Goal: Information Seeking & Learning: Learn about a topic

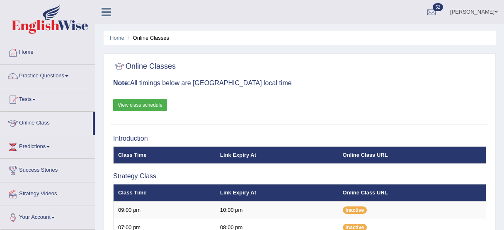
scroll to position [275, 0]
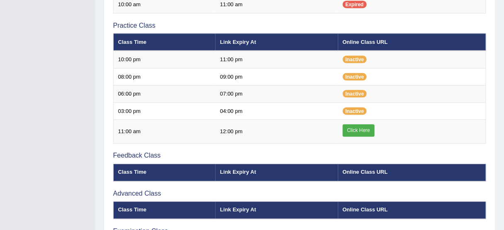
click at [362, 129] on link "Click Here" at bounding box center [359, 131] width 32 height 12
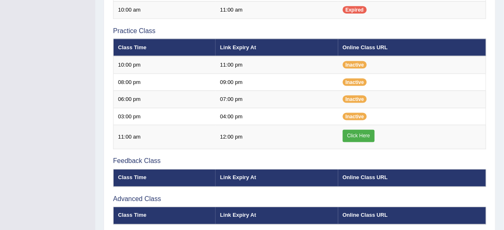
scroll to position [68, 0]
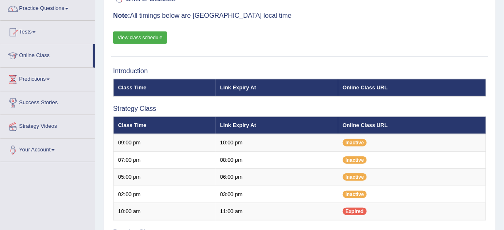
click at [158, 41] on link "View class schedule" at bounding box center [140, 38] width 54 height 12
click at [61, 6] on link "Practice Questions" at bounding box center [47, 7] width 95 height 21
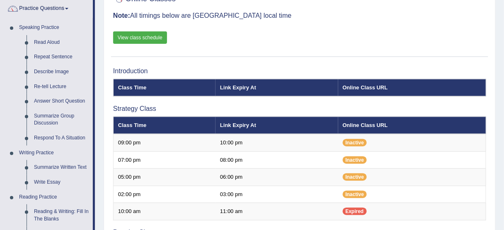
click at [56, 163] on link "Summarize Written Text" at bounding box center [61, 167] width 63 height 15
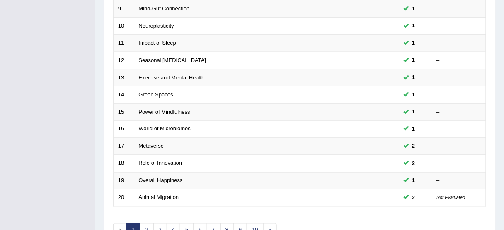
scroll to position [315, 0]
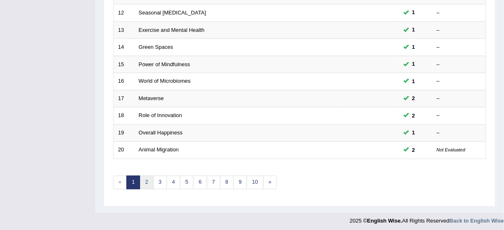
click at [146, 179] on link "2" at bounding box center [147, 183] width 14 height 14
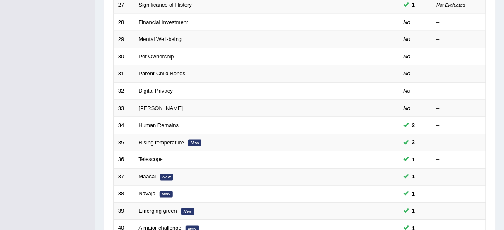
scroll to position [315, 0]
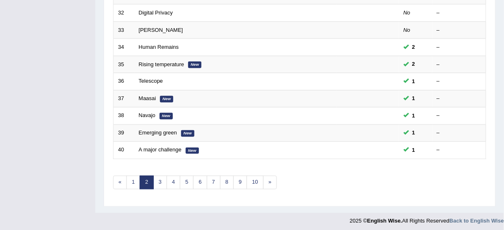
click at [159, 183] on link "3" at bounding box center [160, 183] width 14 height 14
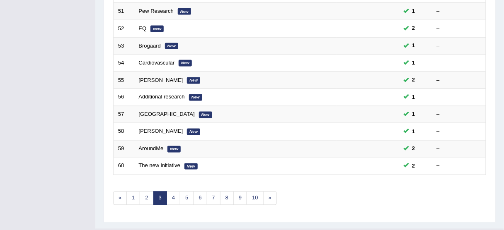
scroll to position [303, 0]
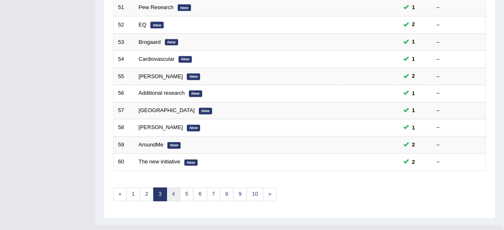
click at [172, 190] on link "4" at bounding box center [174, 195] width 14 height 14
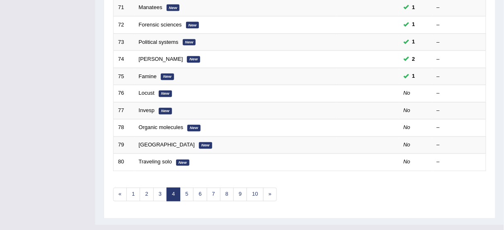
scroll to position [315, 0]
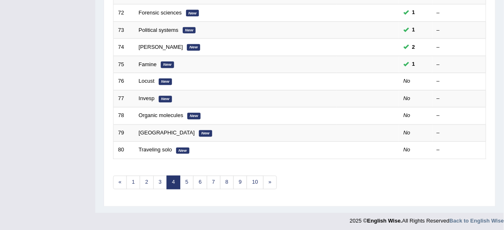
drag, startPoint x: 509, startPoint y: 50, endPoint x: 507, endPoint y: 196, distance: 146.3
click at [149, 78] on link "Locust" at bounding box center [147, 81] width 16 height 6
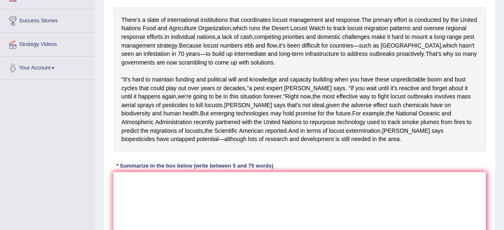
scroll to position [149, 0]
drag, startPoint x: 509, startPoint y: 53, endPoint x: 509, endPoint y: 120, distance: 66.7
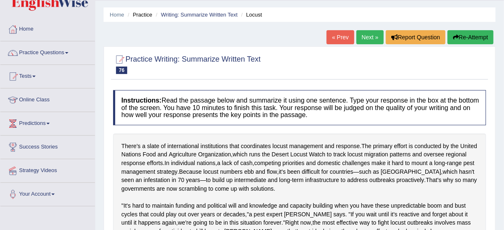
scroll to position [22, 0]
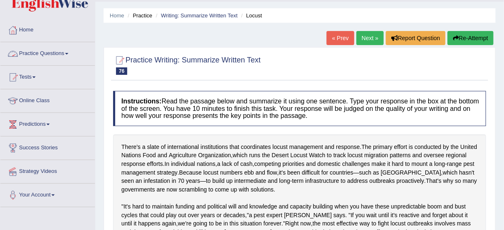
click at [59, 50] on link "Practice Questions" at bounding box center [47, 52] width 95 height 21
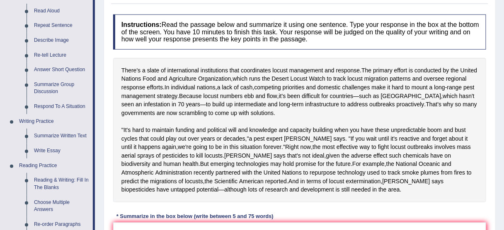
scroll to position [144, 0]
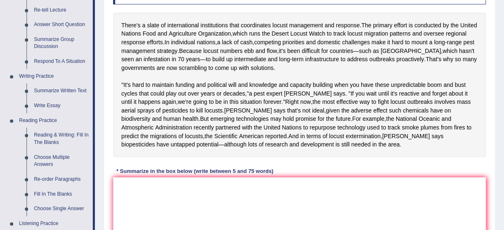
click at [50, 107] on link "Write Essay" at bounding box center [61, 106] width 63 height 15
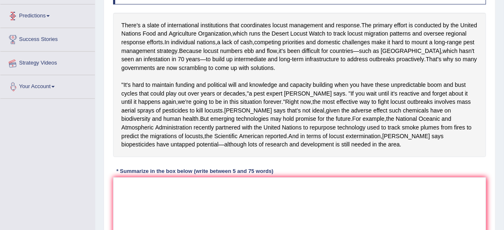
scroll to position [200, 0]
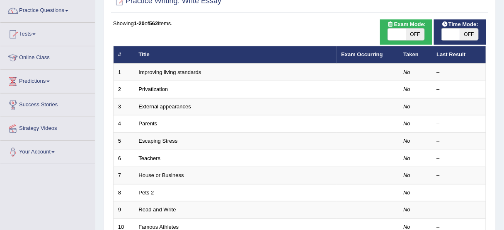
scroll to position [66, 0]
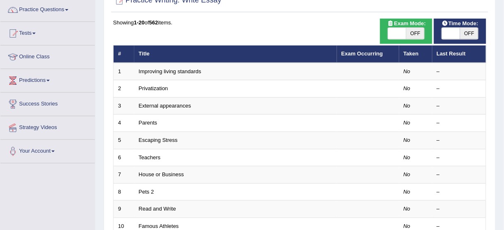
click at [192, 68] on link "Improving living standards" at bounding box center [170, 71] width 63 height 6
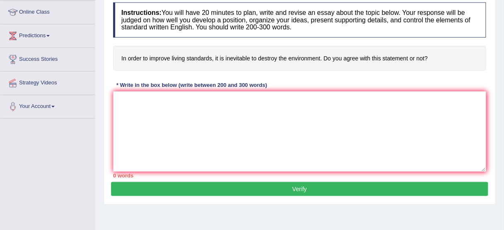
scroll to position [110, 0]
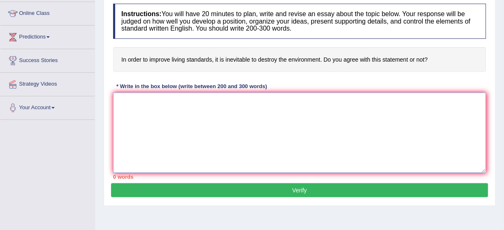
click at [236, 98] on textarea at bounding box center [299, 133] width 373 height 80
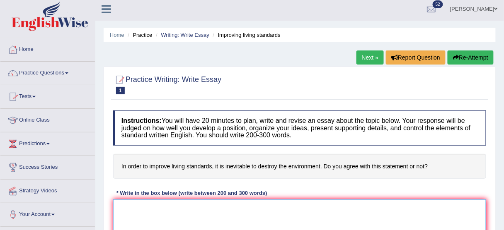
scroll to position [0, 0]
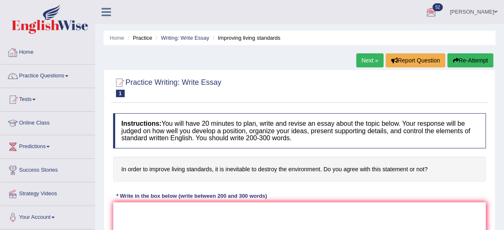
click at [32, 48] on link "Home" at bounding box center [47, 51] width 95 height 21
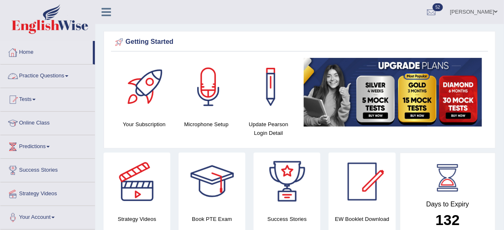
click at [44, 75] on link "Practice Questions" at bounding box center [47, 75] width 95 height 21
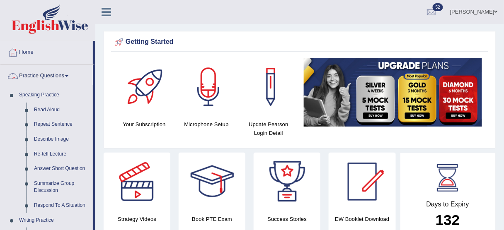
click at [67, 74] on link "Practice Questions" at bounding box center [46, 75] width 92 height 21
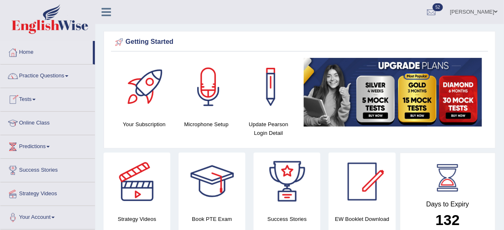
click at [31, 97] on link "Tests" at bounding box center [47, 98] width 95 height 21
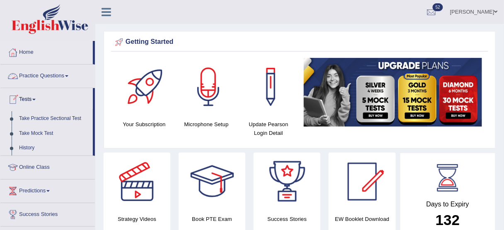
click at [53, 73] on link "Practice Questions" at bounding box center [47, 75] width 95 height 21
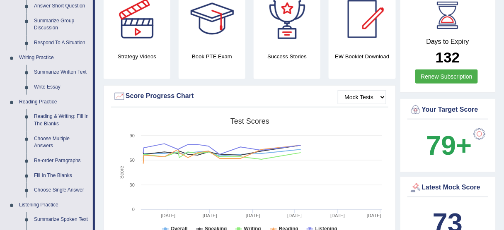
scroll to position [168, 0]
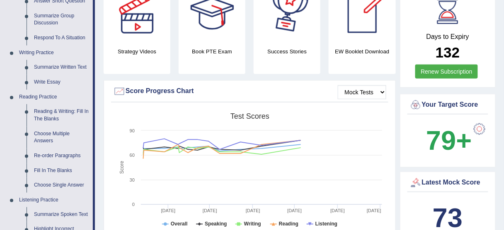
click at [48, 77] on link "Write Essay" at bounding box center [61, 82] width 63 height 15
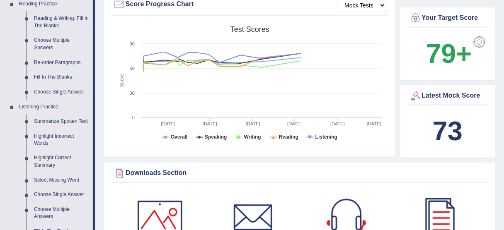
scroll to position [603, 0]
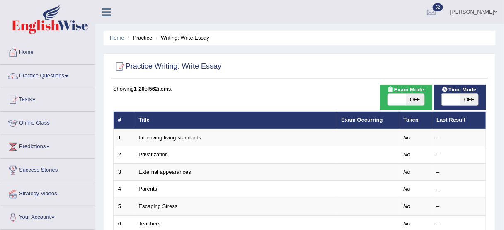
click at [191, 138] on link "Improving living standards" at bounding box center [170, 138] width 63 height 6
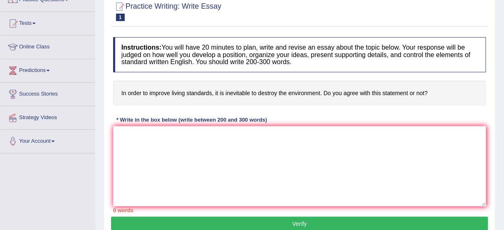
scroll to position [131, 0]
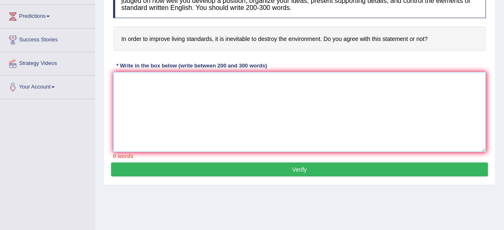
click at [255, 97] on textarea at bounding box center [299, 112] width 373 height 80
paste textarea "The increasing influence of (essay topic) on our lives has ignited numerous dis…"
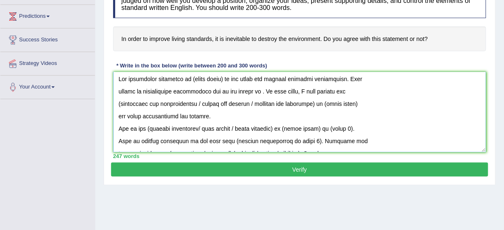
scroll to position [0, 0]
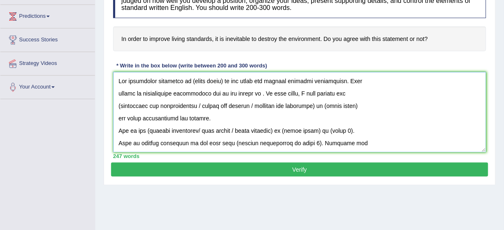
click at [221, 83] on textarea at bounding box center [299, 112] width 373 height 80
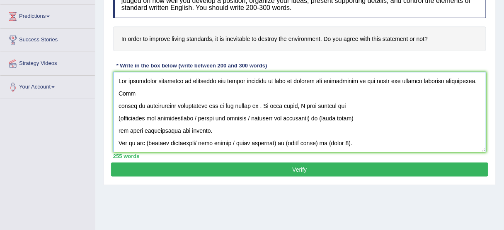
click at [117, 107] on textarea at bounding box center [299, 112] width 373 height 80
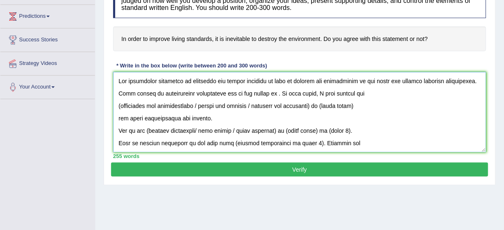
click at [321, 104] on textarea at bounding box center [299, 112] width 373 height 80
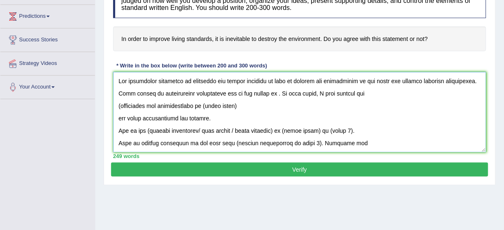
click at [121, 105] on textarea at bounding box center [299, 112] width 373 height 80
click at [246, 109] on textarea at bounding box center [299, 112] width 373 height 80
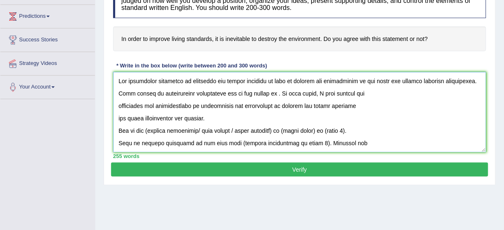
click at [119, 116] on textarea at bounding box center [299, 112] width 373 height 80
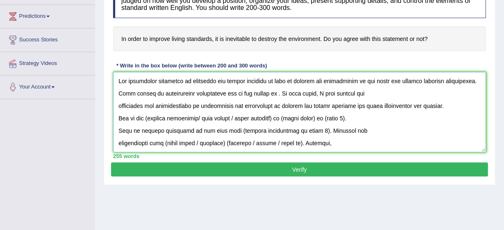
click at [121, 104] on textarea at bounding box center [299, 112] width 373 height 80
click at [119, 104] on textarea at bounding box center [299, 112] width 373 height 80
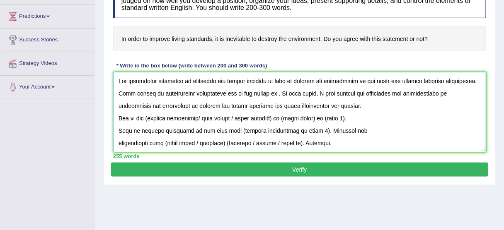
click at [358, 106] on textarea at bounding box center [299, 112] width 373 height 80
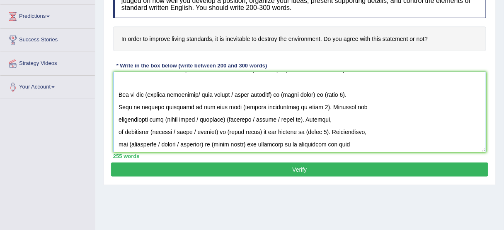
scroll to position [39, 0]
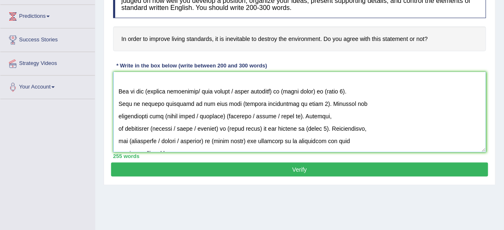
click at [285, 90] on textarea at bounding box center [299, 112] width 373 height 80
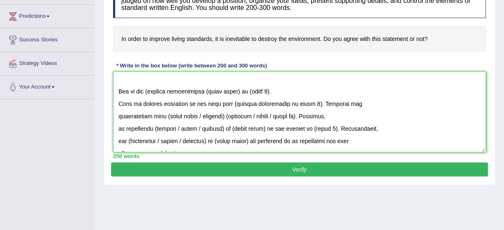
click at [149, 92] on textarea at bounding box center [299, 112] width 373 height 80
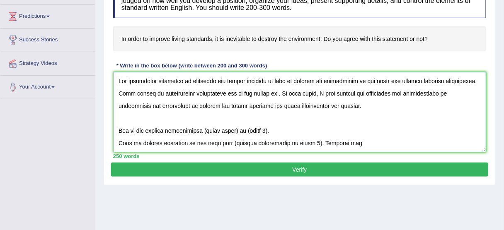
click at [412, 95] on textarea at bounding box center [299, 112] width 373 height 80
click at [450, 92] on textarea at bounding box center [299, 112] width 373 height 80
click at [446, 93] on textarea at bounding box center [299, 112] width 373 height 80
click at [198, 130] on textarea at bounding box center [299, 112] width 373 height 80
click at [225, 128] on textarea at bounding box center [299, 112] width 373 height 80
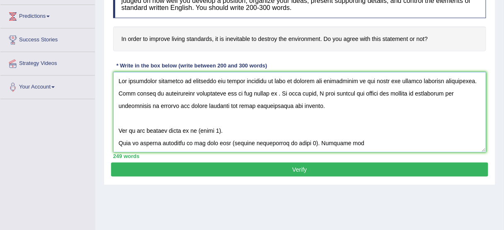
drag, startPoint x: 438, startPoint y: 90, endPoint x: 230, endPoint y: 107, distance: 208.7
click at [230, 107] on textarea at bounding box center [299, 112] width 373 height 80
click at [191, 130] on textarea at bounding box center [299, 112] width 373 height 80
paste textarea "destroying the environment to improve the living standard"
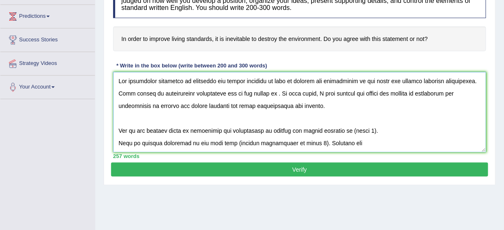
click at [367, 127] on textarea at bounding box center [299, 112] width 373 height 80
click at [119, 142] on textarea at bounding box center [299, 112] width 373 height 80
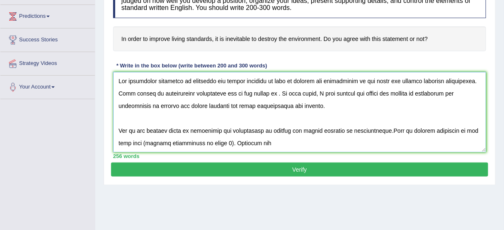
click at [207, 142] on textarea at bounding box center [299, 112] width 373 height 80
click at [238, 144] on textarea at bounding box center [299, 112] width 373 height 80
click at [239, 143] on textarea at bounding box center [299, 112] width 373 height 80
click at [327, 142] on textarea at bounding box center [299, 112] width 373 height 80
click at [300, 92] on textarea at bounding box center [299, 112] width 373 height 80
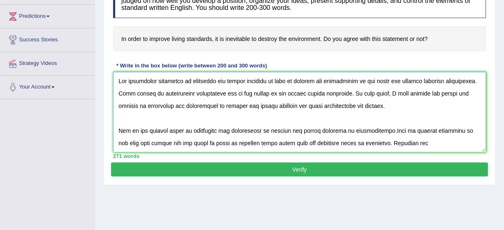
click at [366, 93] on textarea at bounding box center [299, 112] width 373 height 80
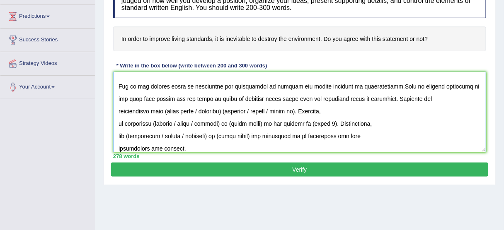
scroll to position [59, 0]
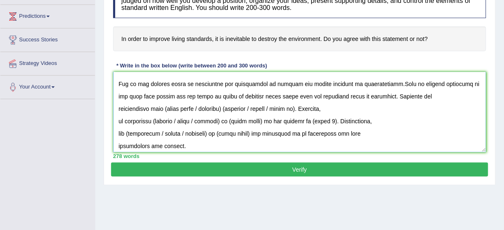
click at [263, 81] on textarea at bounding box center [299, 112] width 373 height 80
click at [263, 85] on textarea at bounding box center [299, 112] width 373 height 80
click at [340, 82] on textarea at bounding box center [299, 112] width 373 height 80
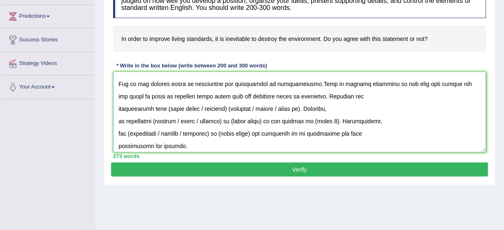
click at [258, 109] on textarea at bounding box center [299, 112] width 373 height 80
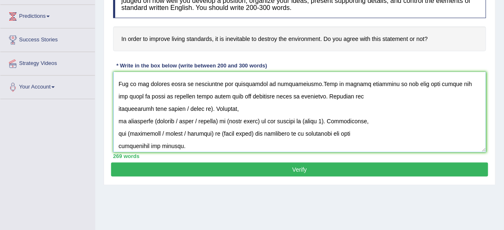
click at [166, 107] on textarea at bounding box center [299, 112] width 373 height 80
click at [166, 108] on textarea at bounding box center [299, 112] width 373 height 80
click at [216, 109] on textarea at bounding box center [299, 112] width 373 height 80
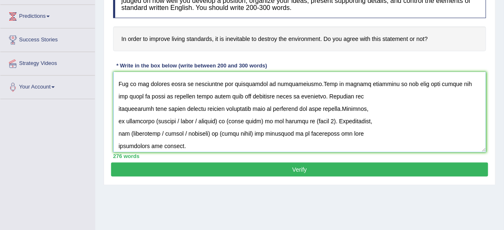
click at [117, 107] on textarea at bounding box center [299, 112] width 373 height 80
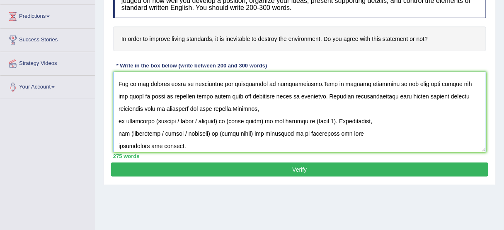
scroll to position [47, 0]
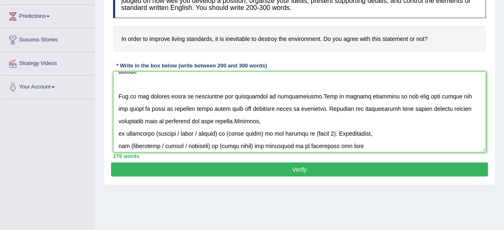
click at [117, 134] on textarea at bounding box center [299, 112] width 373 height 80
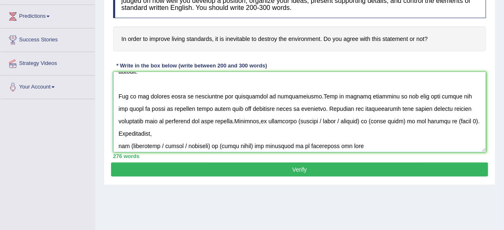
click at [278, 120] on textarea at bounding box center [299, 112] width 373 height 80
click at [297, 120] on textarea at bounding box center [299, 112] width 373 height 80
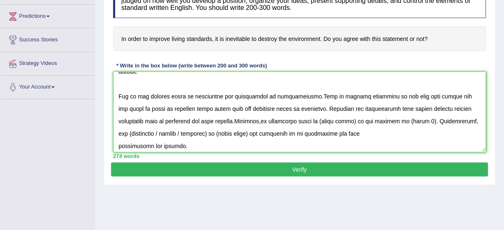
click at [310, 121] on textarea at bounding box center [299, 112] width 373 height 80
click at [323, 122] on textarea at bounding box center [299, 112] width 373 height 80
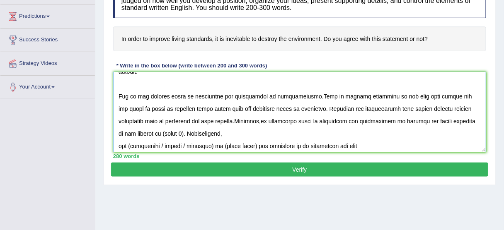
click at [124, 134] on textarea at bounding box center [299, 112] width 373 height 80
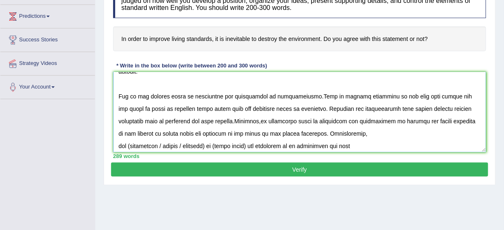
click at [118, 142] on textarea at bounding box center [299, 112] width 373 height 80
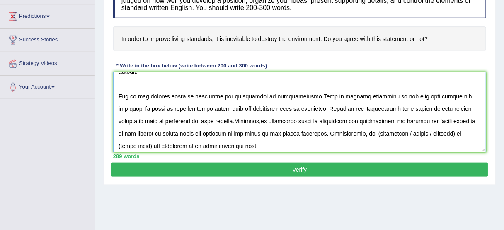
click at [358, 131] on textarea at bounding box center [299, 112] width 373 height 80
click at [370, 133] on textarea at bounding box center [299, 112] width 373 height 80
click at [379, 131] on textarea at bounding box center [299, 112] width 373 height 80
click at [381, 132] on textarea at bounding box center [299, 112] width 373 height 80
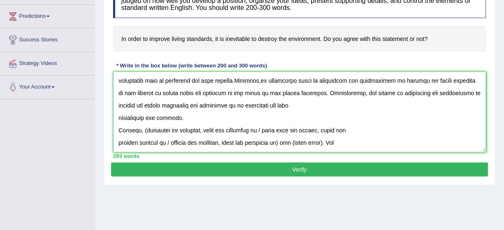
scroll to position [89, 0]
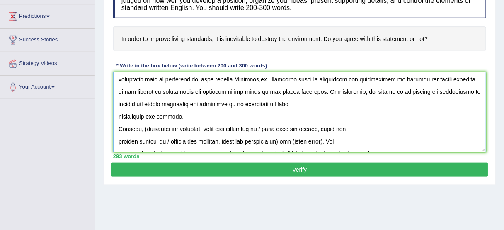
click at [118, 117] on textarea at bounding box center [299, 112] width 373 height 80
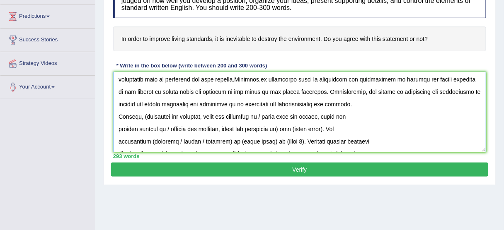
scroll to position [76, 0]
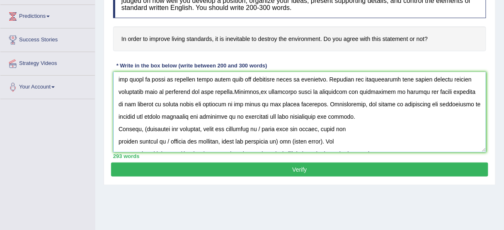
click at [313, 114] on textarea at bounding box center [299, 112] width 373 height 80
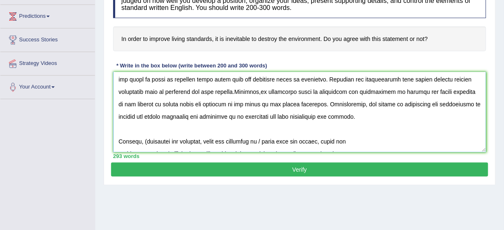
scroll to position [89, 0]
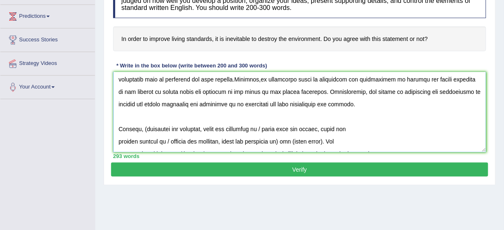
click at [221, 141] on textarea at bounding box center [299, 112] width 373 height 80
click at [325, 129] on textarea at bounding box center [299, 112] width 373 height 80
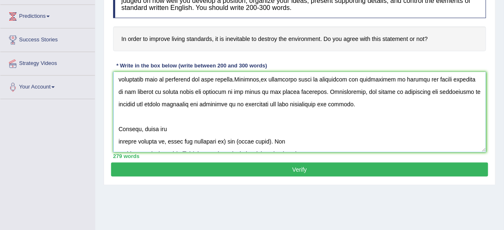
click at [117, 141] on textarea at bounding box center [299, 112] width 373 height 80
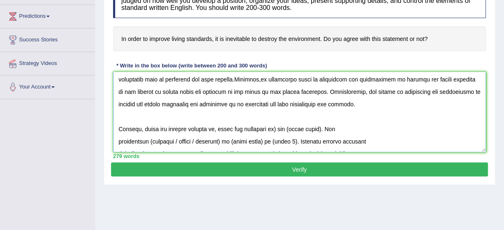
click at [212, 129] on textarea at bounding box center [299, 112] width 373 height 80
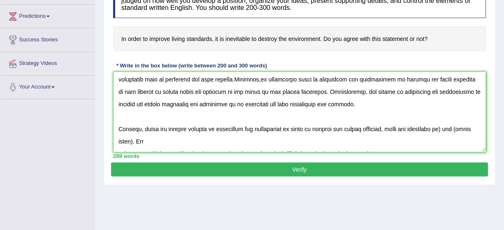
click at [444, 132] on textarea at bounding box center [299, 112] width 373 height 80
click at [235, 141] on textarea at bounding box center [299, 112] width 373 height 80
click at [236, 141] on textarea at bounding box center [299, 112] width 373 height 80
click at [269, 141] on textarea at bounding box center [299, 112] width 373 height 80
click at [274, 139] on textarea at bounding box center [299, 112] width 373 height 80
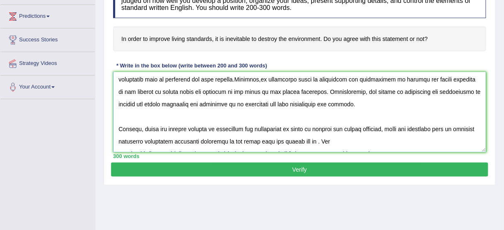
click at [328, 141] on textarea at bounding box center [299, 112] width 373 height 80
click at [332, 141] on textarea at bounding box center [299, 112] width 373 height 80
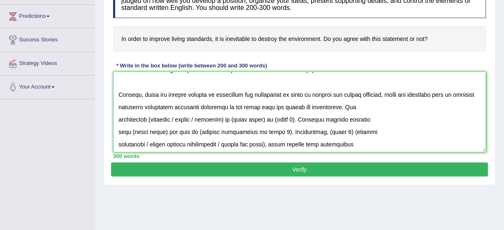
scroll to position [130, 0]
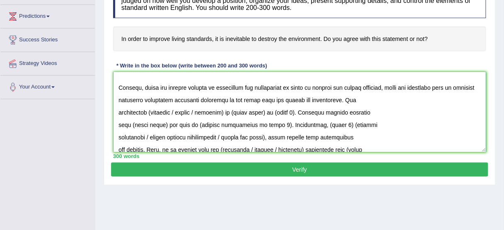
click at [196, 112] on textarea at bounding box center [299, 112] width 373 height 80
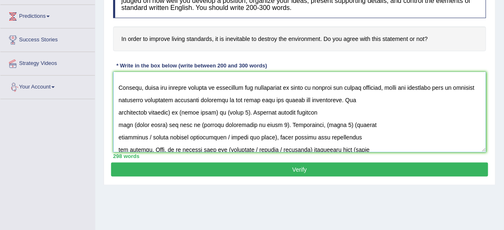
click at [119, 111] on textarea at bounding box center [299, 112] width 373 height 80
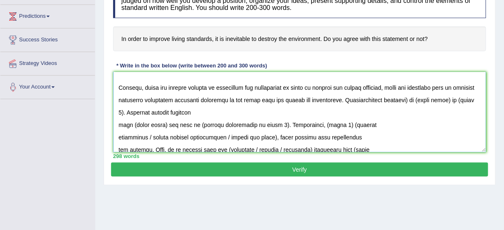
scroll to position [118, 0]
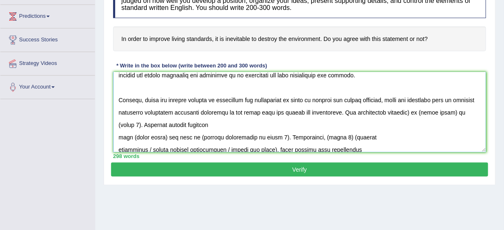
click at [422, 109] on textarea at bounding box center [299, 112] width 373 height 80
click at [459, 113] on textarea at bounding box center [299, 112] width 373 height 80
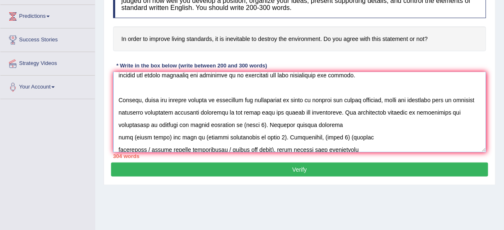
click at [261, 123] on textarea at bounding box center [299, 112] width 373 height 80
click at [456, 111] on textarea at bounding box center [299, 112] width 373 height 80
click at [260, 125] on textarea at bounding box center [299, 112] width 373 height 80
click at [318, 124] on textarea at bounding box center [299, 112] width 373 height 80
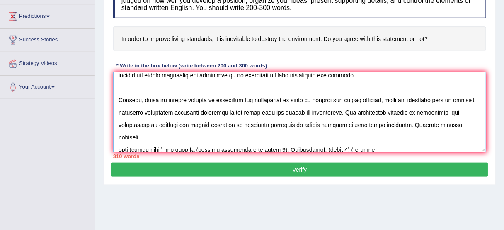
click at [161, 138] on textarea at bounding box center [299, 112] width 373 height 80
drag, startPoint x: 427, startPoint y: 111, endPoint x: 233, endPoint y: 126, distance: 193.7
click at [233, 126] on textarea at bounding box center [299, 112] width 373 height 80
click at [238, 133] on textarea at bounding box center [299, 112] width 373 height 80
click at [270, 135] on textarea at bounding box center [299, 112] width 373 height 80
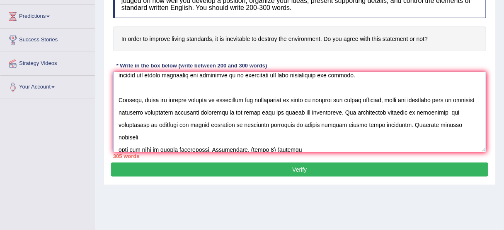
click at [229, 149] on textarea at bounding box center [299, 112] width 373 height 80
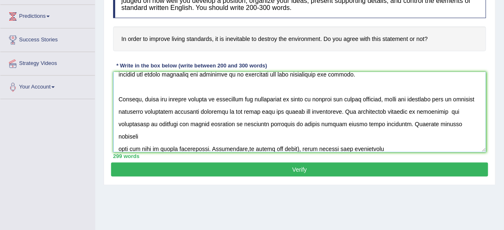
click at [295, 135] on textarea at bounding box center [299, 112] width 373 height 80
click at [274, 147] on textarea at bounding box center [299, 112] width 373 height 80
click at [244, 147] on textarea at bounding box center [299, 112] width 373 height 80
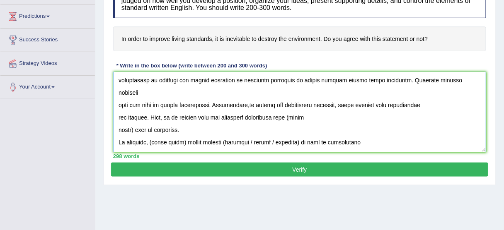
scroll to position [166, 0]
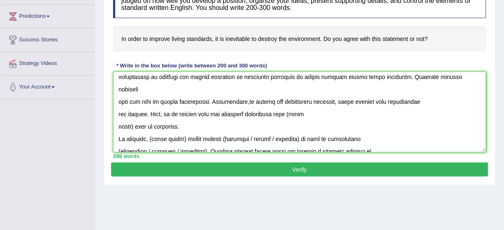
click at [134, 112] on textarea at bounding box center [299, 112] width 373 height 80
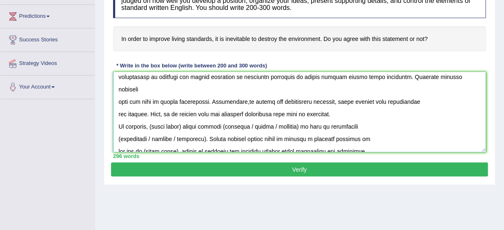
paste textarea "destroying the environment to maintain the living standards"
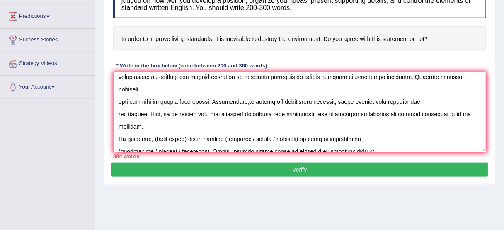
click at [151, 113] on textarea at bounding box center [299, 112] width 373 height 80
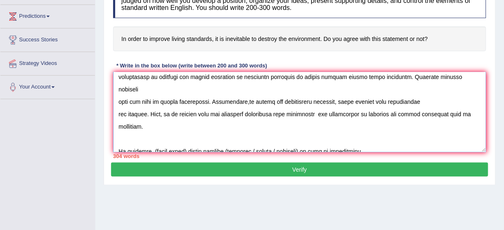
click at [116, 103] on textarea at bounding box center [299, 112] width 373 height 80
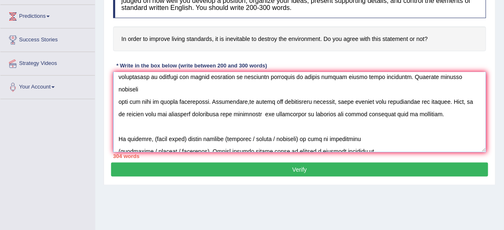
click at [136, 119] on textarea at bounding box center [299, 112] width 373 height 80
click at [121, 117] on textarea at bounding box center [299, 112] width 373 height 80
click at [184, 125] on textarea at bounding box center [299, 112] width 373 height 80
paste textarea "destroying the environment to maintain the living standards"
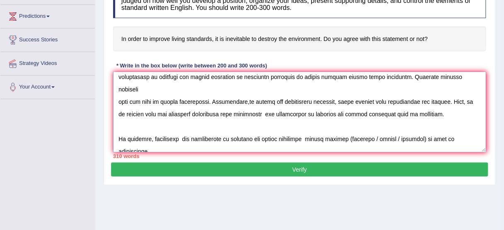
click at [308, 125] on textarea at bounding box center [299, 112] width 373 height 80
click at [309, 125] on textarea at bounding box center [299, 112] width 373 height 80
click at [419, 126] on textarea at bounding box center [299, 112] width 373 height 80
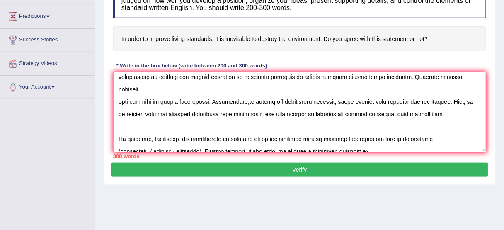
click at [198, 140] on textarea at bounding box center [299, 112] width 373 height 80
click at [199, 138] on textarea at bounding box center [299, 112] width 373 height 80
click at [367, 124] on textarea at bounding box center [299, 112] width 373 height 80
click at [117, 138] on textarea at bounding box center [299, 112] width 373 height 80
click at [118, 147] on textarea at bounding box center [299, 112] width 373 height 80
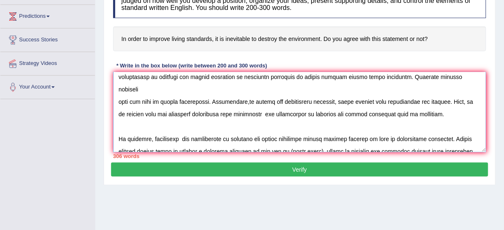
click at [319, 137] on textarea at bounding box center [299, 112] width 373 height 80
paste textarea "destroying the environment to maintain the living standards"
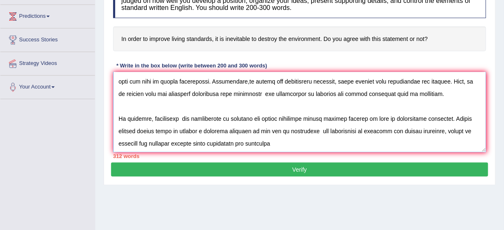
click at [118, 142] on textarea at bounding box center [299, 112] width 373 height 80
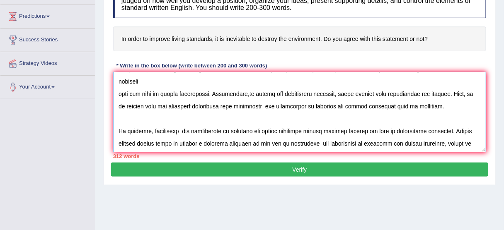
click at [315, 145] on textarea at bounding box center [299, 112] width 373 height 80
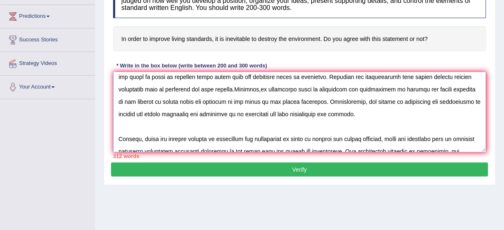
scroll to position [79, 0]
drag, startPoint x: 272, startPoint y: 100, endPoint x: 310, endPoint y: 115, distance: 40.6
click at [310, 115] on textarea at bounding box center [299, 112] width 373 height 80
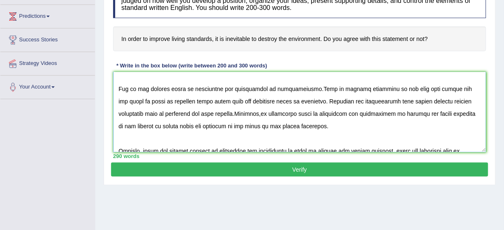
scroll to position [56, 0]
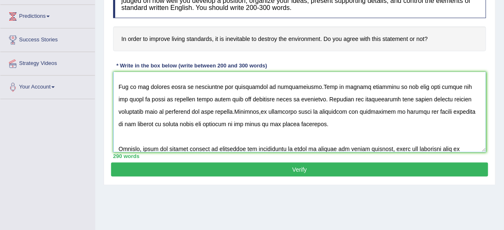
click at [192, 112] on textarea at bounding box center [299, 112] width 373 height 80
click at [292, 126] on textarea at bounding box center [299, 112] width 373 height 80
click at [221, 111] on textarea at bounding box center [299, 112] width 373 height 80
click at [269, 111] on textarea at bounding box center [299, 112] width 373 height 80
click at [221, 109] on textarea at bounding box center [299, 112] width 373 height 80
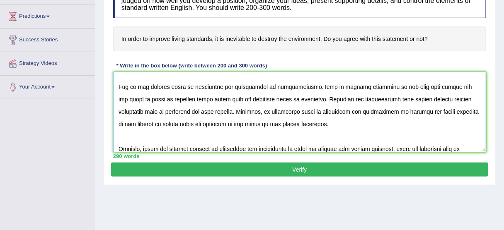
click at [221, 109] on textarea at bounding box center [299, 112] width 373 height 80
type textarea "The increasing influence of improving the living standard we need to destroy th…"
click at [258, 164] on button "Verify" at bounding box center [299, 170] width 377 height 14
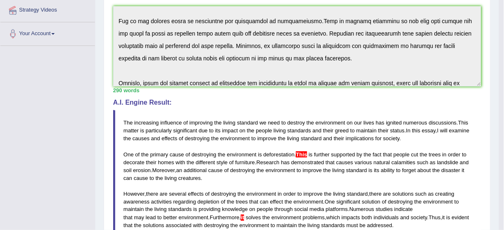
scroll to position [223, 0]
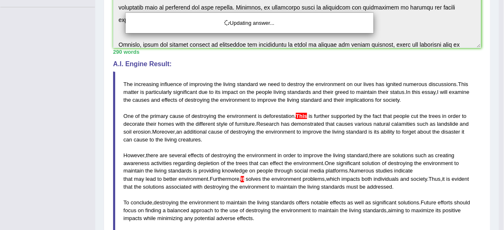
drag, startPoint x: 509, startPoint y: 136, endPoint x: 509, endPoint y: 184, distance: 48.9
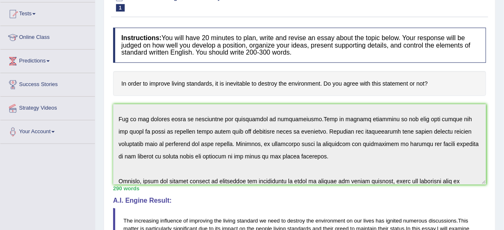
scroll to position [34, 0]
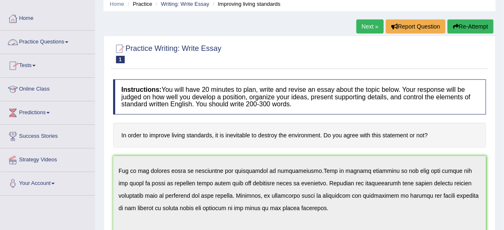
click at [64, 41] on link "Practice Questions" at bounding box center [47, 41] width 95 height 21
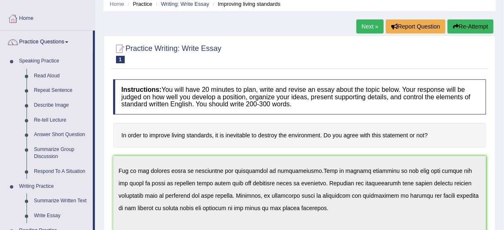
click at [68, 201] on link "Summarize Written Text" at bounding box center [61, 201] width 63 height 15
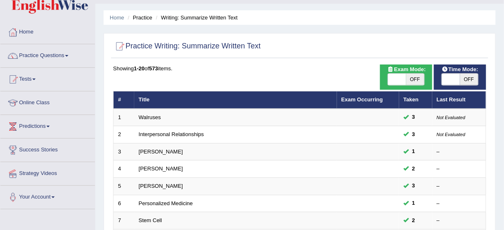
scroll to position [21, 0]
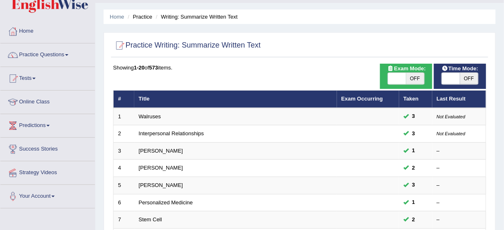
click at [420, 74] on span "OFF" at bounding box center [415, 79] width 18 height 12
checkbox input "true"
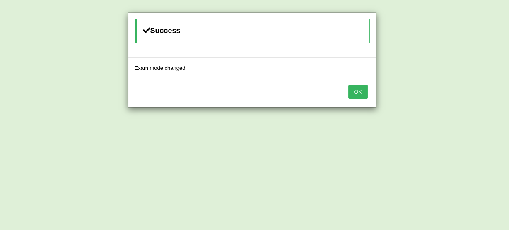
click at [361, 88] on button "OK" at bounding box center [358, 92] width 19 height 14
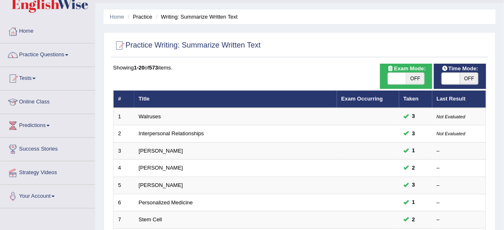
scroll to position [21, 0]
click at [467, 78] on span "OFF" at bounding box center [469, 79] width 18 height 12
checkbox input "true"
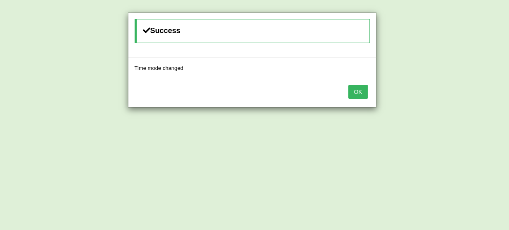
click at [355, 96] on button "OK" at bounding box center [358, 92] width 19 height 14
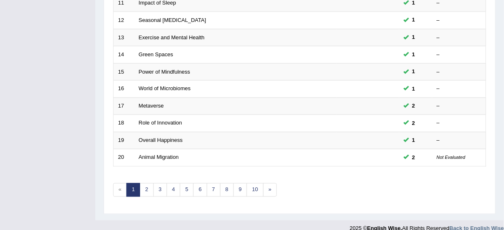
scroll to position [315, 0]
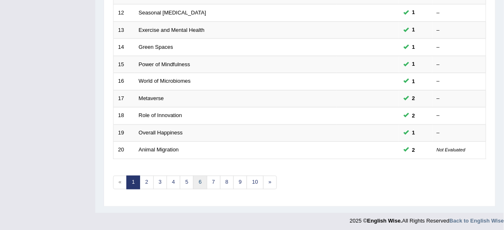
click at [198, 177] on link "6" at bounding box center [200, 183] width 14 height 14
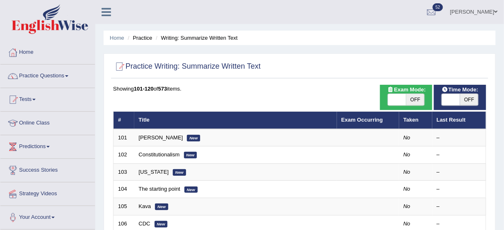
click at [154, 139] on link "[PERSON_NAME]" at bounding box center [161, 138] width 44 height 6
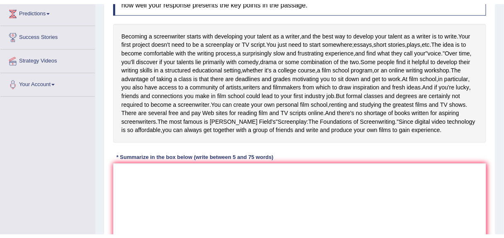
scroll to position [138, 0]
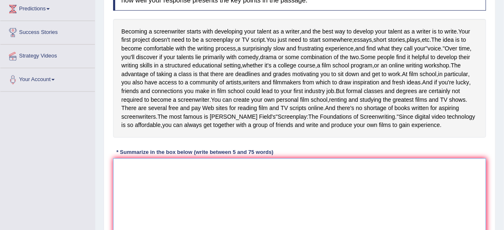
click at [205, 194] on textarea at bounding box center [299, 199] width 373 height 80
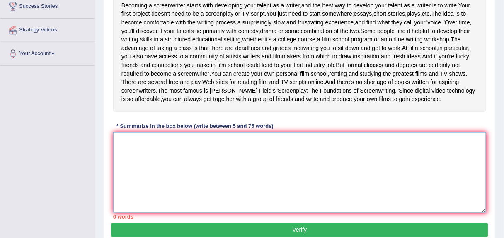
scroll to position [165, 0]
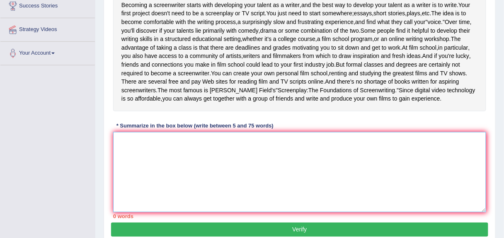
click at [130, 167] on textarea at bounding box center [299, 172] width 373 height 80
type textarea "B"
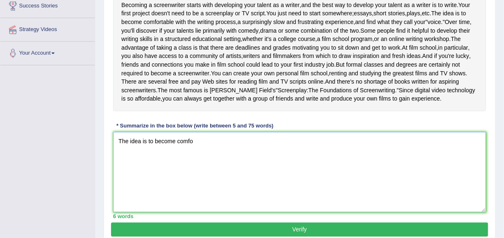
click at [199, 165] on textarea "The idea is to become comfo" at bounding box center [299, 172] width 373 height 80
click at [261, 158] on textarea "The idea is to become comfortable with the writing pt" at bounding box center [299, 172] width 373 height 80
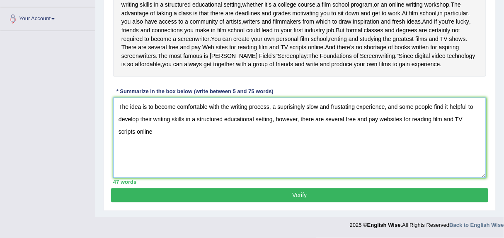
scroll to position [223, 0]
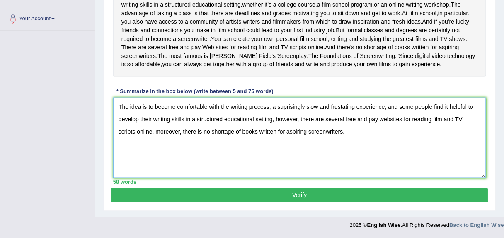
click at [464, 124] on textarea "The idea is to become comfortable with the writing process, a suprisingly slow …" at bounding box center [299, 138] width 373 height 80
click at [456, 118] on textarea "The idea is to become comfortable with the writing process, a suprisingly slow …" at bounding box center [299, 138] width 373 height 80
click at [357, 143] on textarea "The idea is to become comfortable with the writing process, a suprisingly slow …" at bounding box center [299, 138] width 373 height 80
type textarea "The idea is to become comfortable with the writing process, a suprisingly slow …"
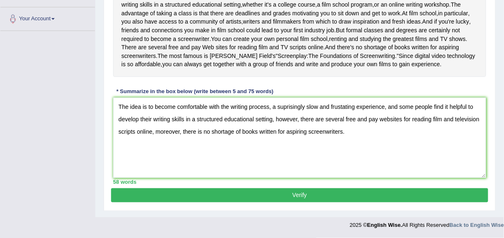
click at [266, 196] on button "Verify" at bounding box center [299, 196] width 377 height 14
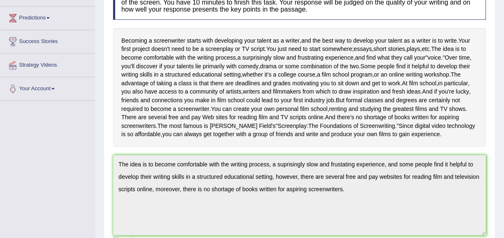
scroll to position [0, 0]
